Goal: Information Seeking & Learning: Find specific fact

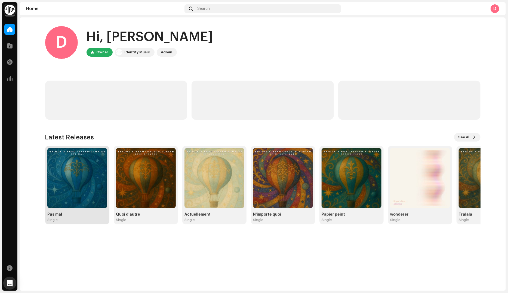
click at [89, 178] on img at bounding box center [77, 178] width 60 height 60
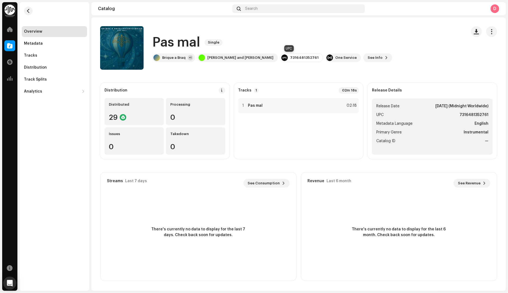
click at [290, 57] on div "7316481352761" at bounding box center [304, 57] width 29 height 4
copy div "7316481352761"
click at [37, 55] on div "Tracks" at bounding box center [54, 55] width 61 height 4
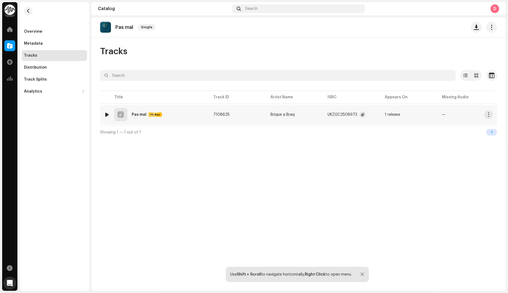
click at [335, 113] on div "UKZGC2508973" at bounding box center [342, 115] width 30 height 4
click at [361, 113] on span "button" at bounding box center [362, 114] width 3 height 4
click at [147, 114] on div "Pas mal Hi-Res" at bounding box center [147, 114] width 30 height 4
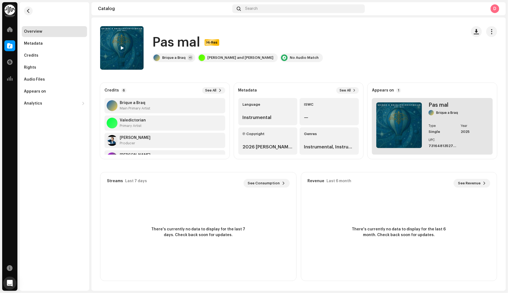
click at [391, 125] on img at bounding box center [399, 125] width 46 height 46
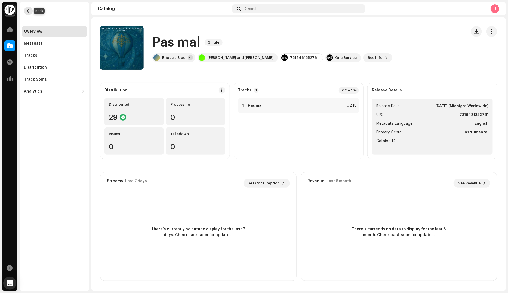
click at [27, 9] on span "button" at bounding box center [28, 11] width 4 height 4
